Goal: Task Accomplishment & Management: Manage account settings

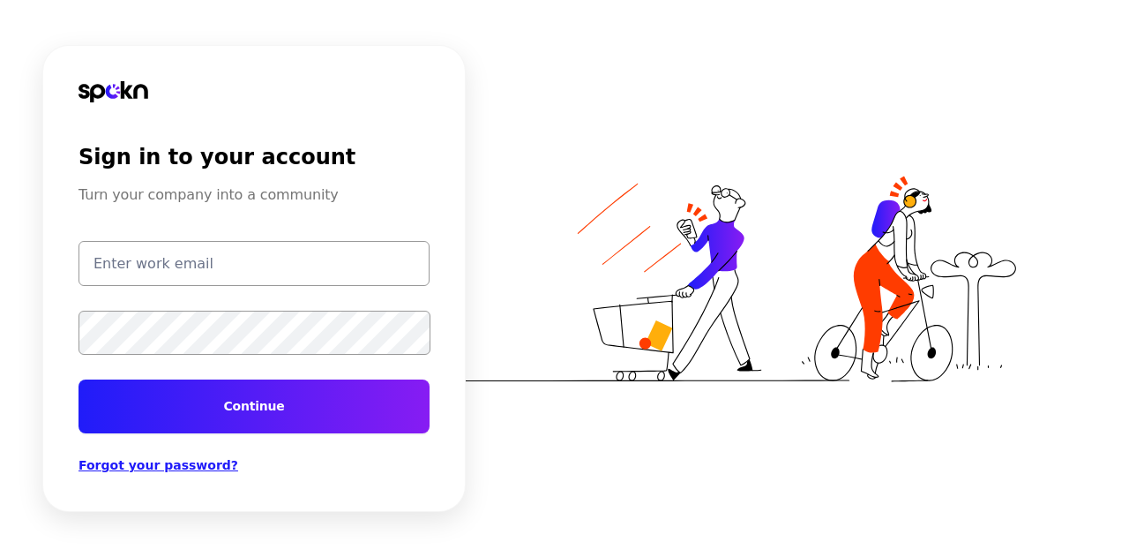
click at [249, 259] on input "email" at bounding box center [254, 263] width 351 height 45
type input "[PERSON_NAME][EMAIL_ADDRESS][PERSON_NAME][DOMAIN_NAME]"
click at [79, 379] on button "Continue" at bounding box center [254, 406] width 351 height 54
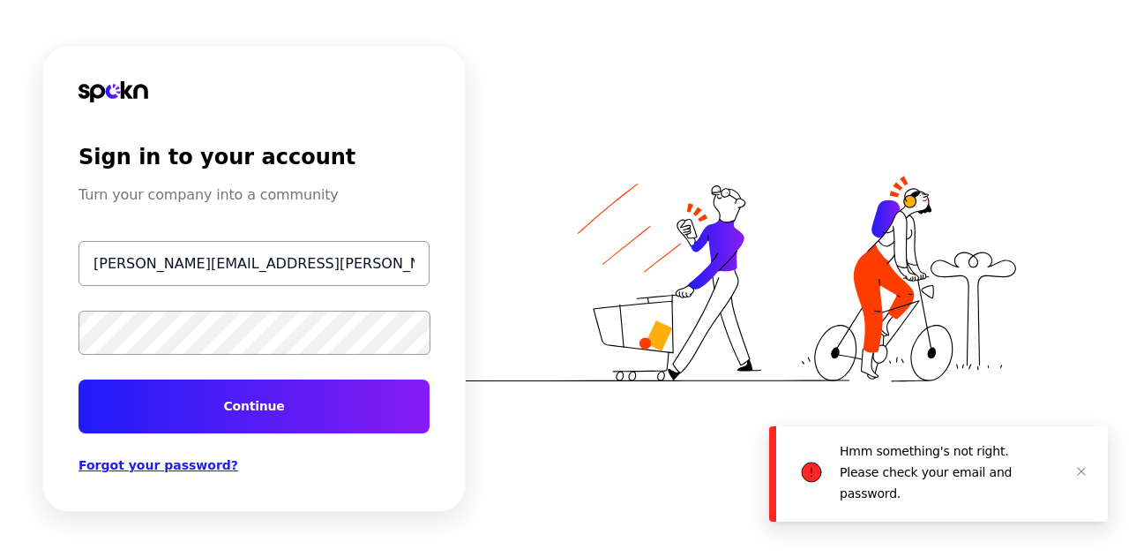
click at [184, 407] on button "Continue" at bounding box center [254, 406] width 351 height 54
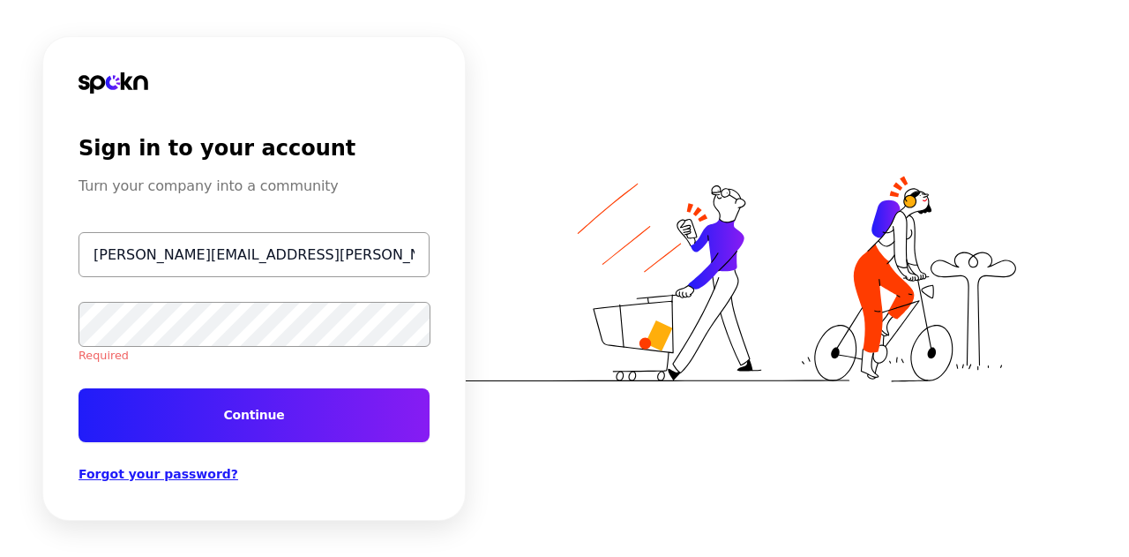
click at [157, 472] on span "Forgot your password?" at bounding box center [159, 474] width 160 height 14
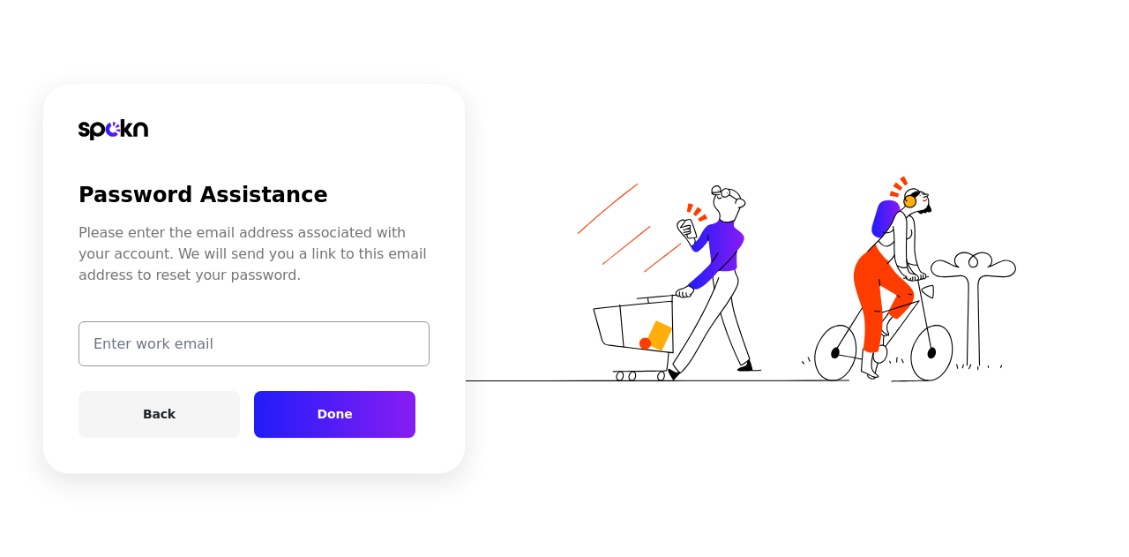
click at [148, 338] on input "email" at bounding box center [254, 343] width 351 height 45
click at [334, 416] on button "Done" at bounding box center [334, 414] width 161 height 47
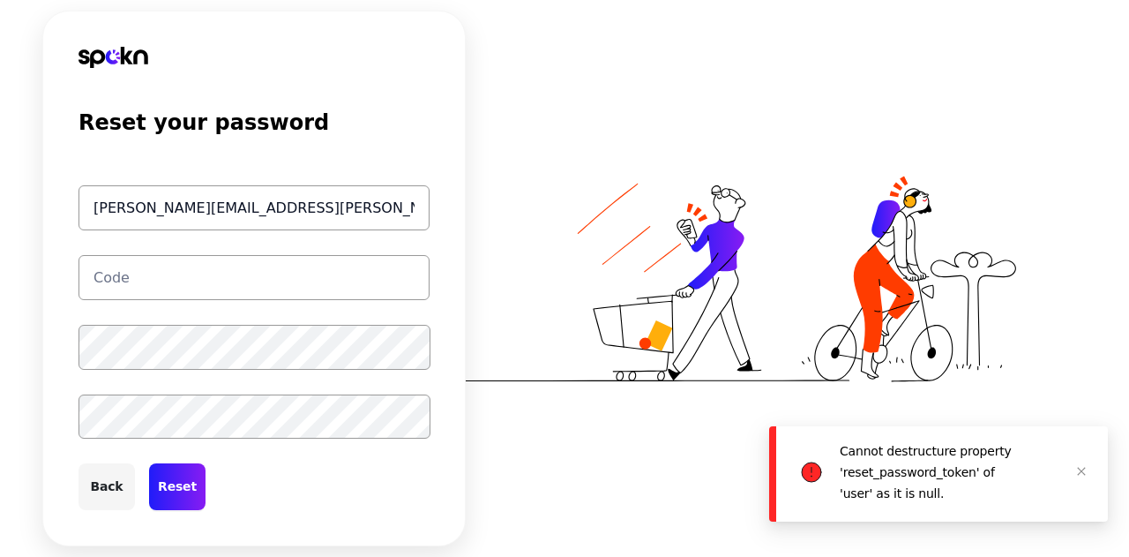
click at [155, 290] on input "text" at bounding box center [254, 277] width 351 height 45
click at [84, 486] on button "Back" at bounding box center [107, 486] width 56 height 47
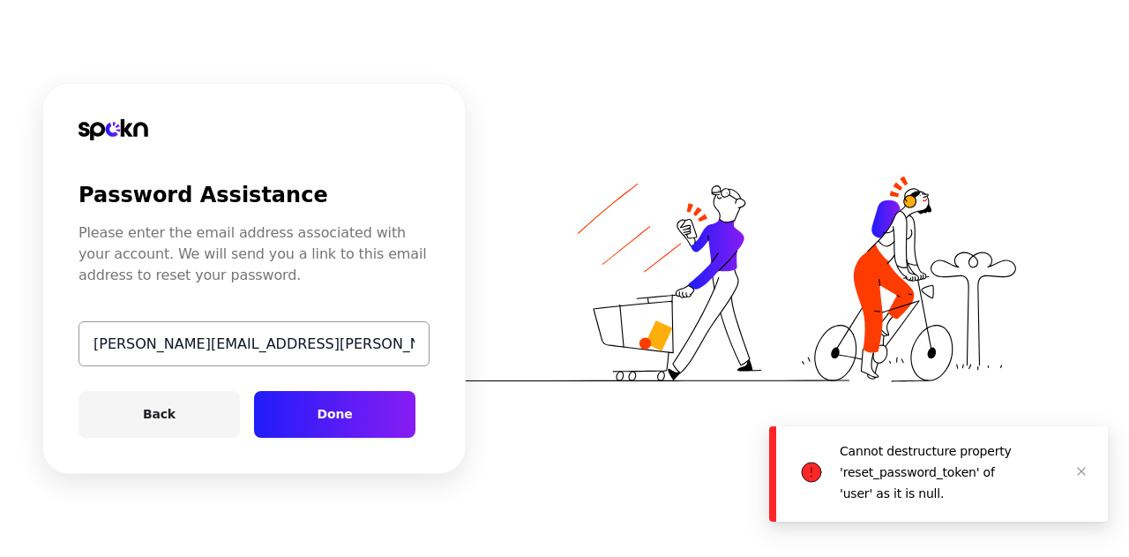
click at [194, 343] on input "[PERSON_NAME][EMAIL_ADDRESS][PERSON_NAME][DOMAIN_NAME]" at bounding box center [254, 343] width 351 height 45
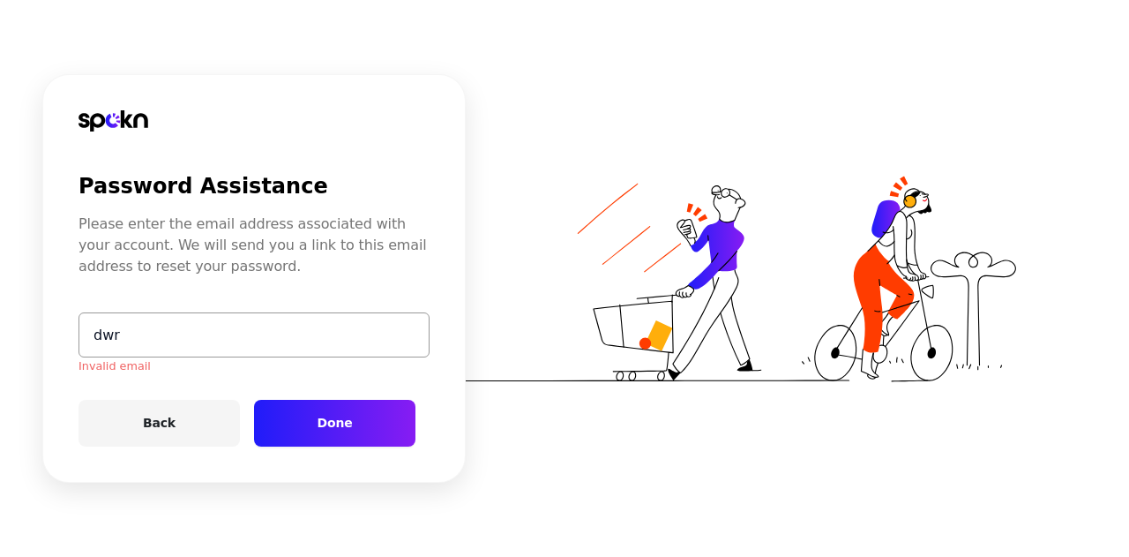
type input "[EMAIL_ADDRESS][DOMAIN_NAME]"
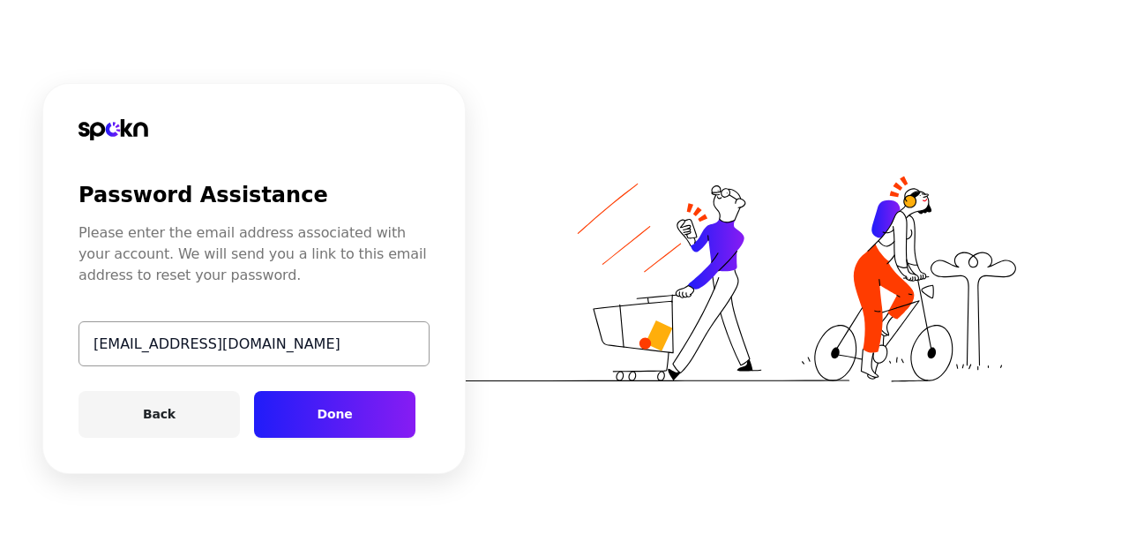
click at [348, 418] on button "Done" at bounding box center [334, 414] width 161 height 47
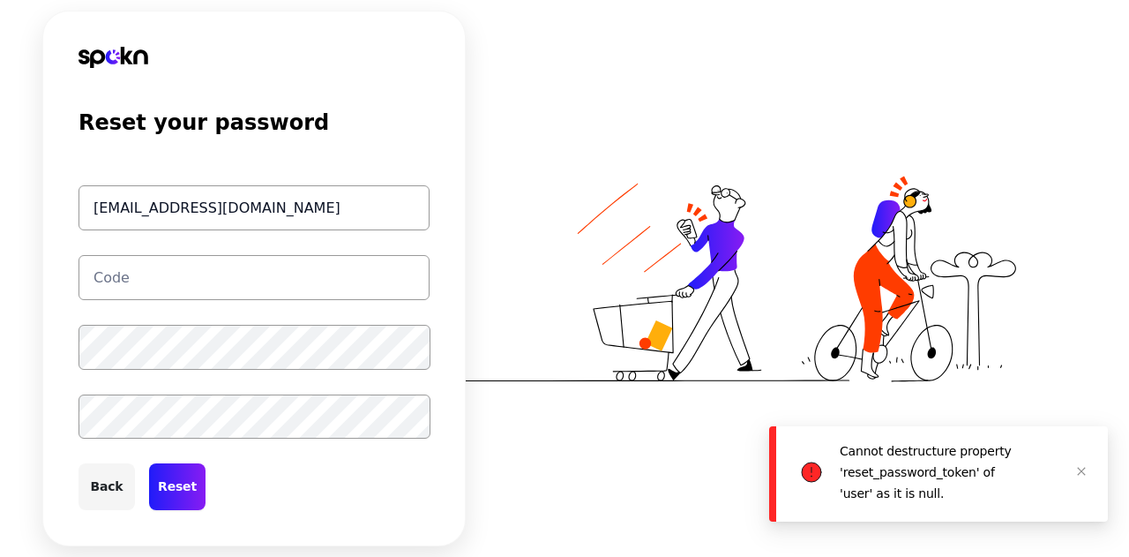
click at [214, 273] on input "text" at bounding box center [254, 277] width 351 height 45
